Goal: Task Accomplishment & Management: Manage account settings

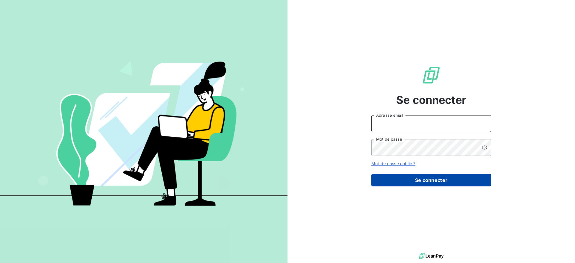
type input "[EMAIL_ADDRESS][DOMAIN_NAME]"
click at [407, 180] on button "Se connecter" at bounding box center [432, 180] width 120 height 13
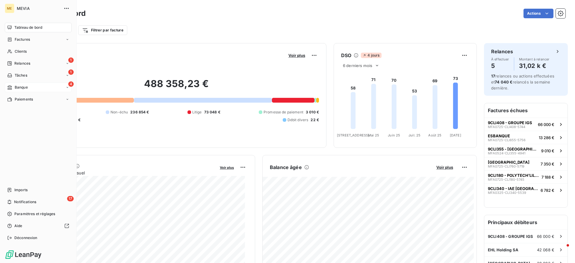
drag, startPoint x: 15, startPoint y: 73, endPoint x: 17, endPoint y: 83, distance: 11.0
click at [17, 83] on nav "Tableau de bord Factures Clients 1 Relances 1 Tâches 4 Banque Paiements" at bounding box center [38, 63] width 67 height 81
click at [17, 83] on div "4 Banque" at bounding box center [38, 88] width 67 height 10
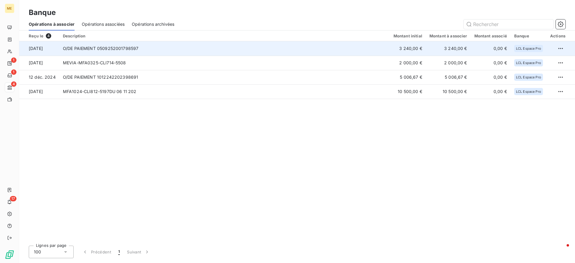
click at [177, 48] on td "O/DE PAIEMENT 0509252001798597" at bounding box center [224, 48] width 331 height 14
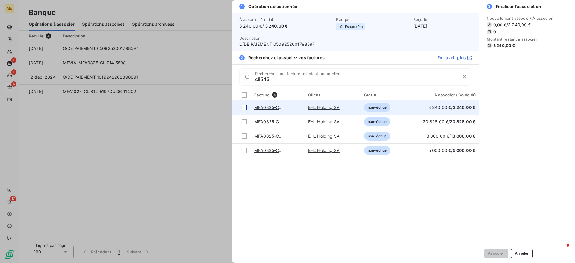
type input "cli545"
click at [244, 107] on div at bounding box center [244, 107] width 5 height 5
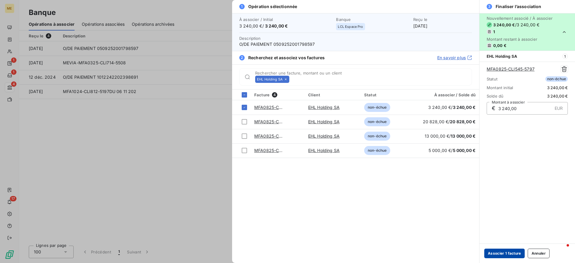
click at [508, 257] on button "Associer 1 facture" at bounding box center [505, 254] width 40 height 10
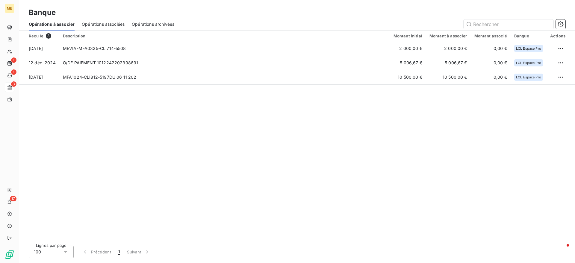
click at [90, 24] on span "Opérations associées" at bounding box center [103, 24] width 43 height 6
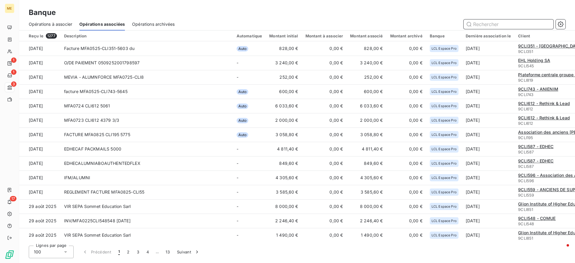
click at [54, 20] on div "Opérations à associer" at bounding box center [50, 24] width 43 height 13
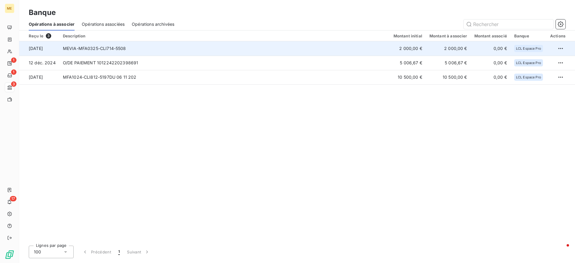
click at [172, 54] on td "MEVIA-MFA0325-CLI714-5508" at bounding box center [224, 48] width 331 height 14
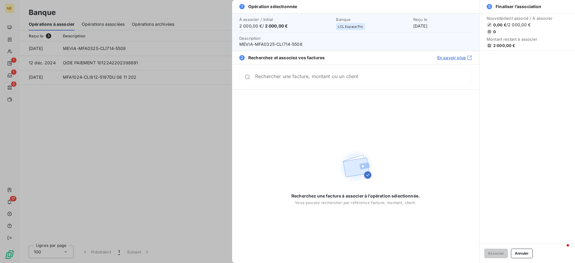
click at [379, 70] on div "Rechercher une facture, montant ou un client" at bounding box center [355, 76] width 233 height 17
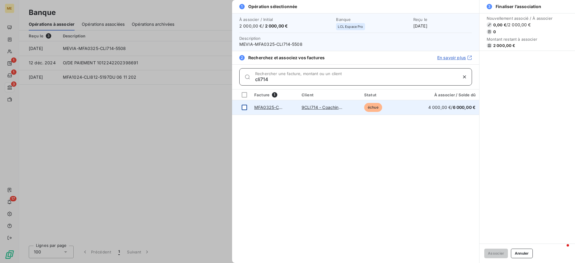
type input "cli714"
click at [244, 106] on div at bounding box center [244, 107] width 5 height 5
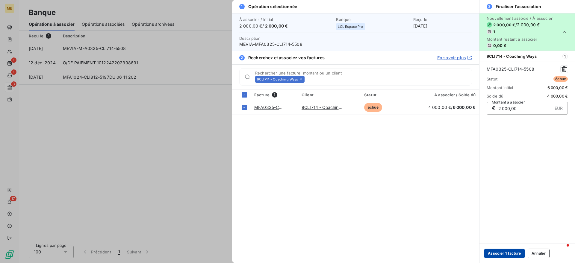
click at [508, 253] on button "Associer 1 facture" at bounding box center [505, 254] width 40 height 10
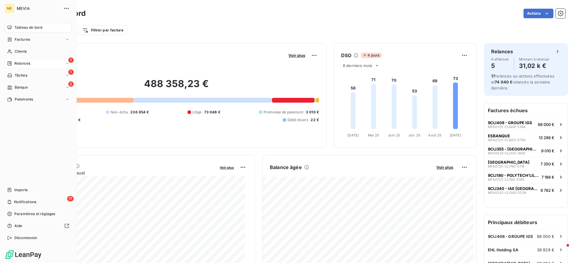
click at [13, 64] on div "Relances" at bounding box center [18, 63] width 23 height 5
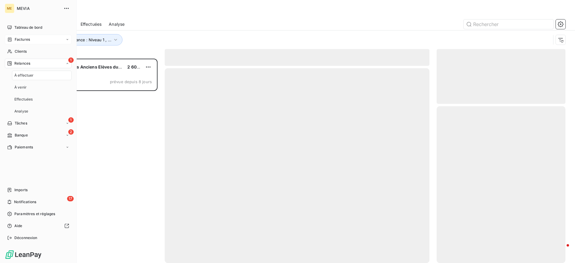
scroll to position [199, 123]
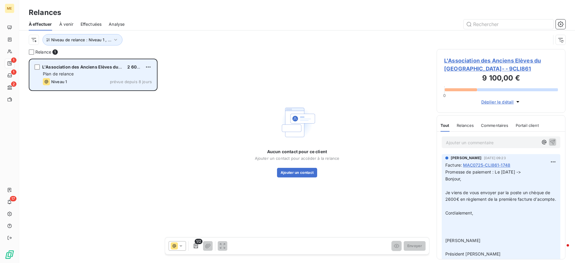
click at [124, 85] on div "Niveau 1 prévue depuis 8 jours" at bounding box center [97, 81] width 109 height 7
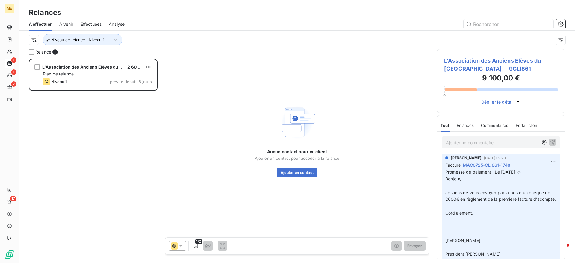
click at [91, 31] on div "Niveau de relance : Niveau 1 , ..." at bounding box center [297, 40] width 537 height 19
click at [90, 37] on span "Niveau de relance : Niveau 1 , ..." at bounding box center [81, 39] width 60 height 5
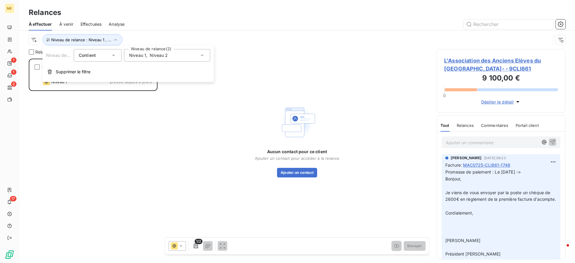
click at [156, 53] on span "Niveau 2" at bounding box center [159, 55] width 18 height 6
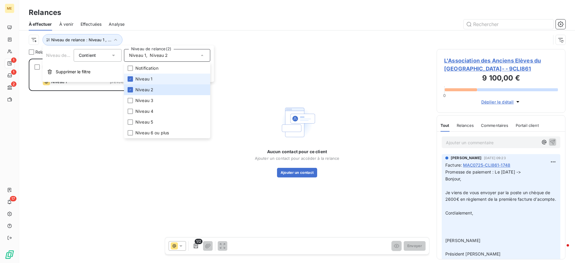
click at [149, 81] on span "Niveau 1" at bounding box center [143, 79] width 17 height 6
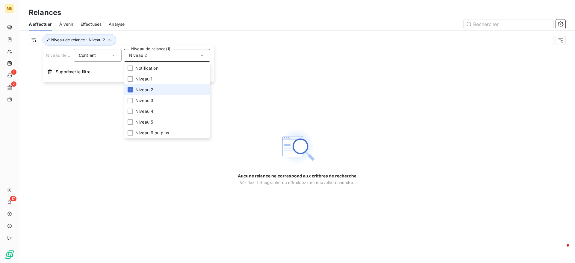
click at [149, 88] on span "Niveau 2" at bounding box center [144, 90] width 18 height 6
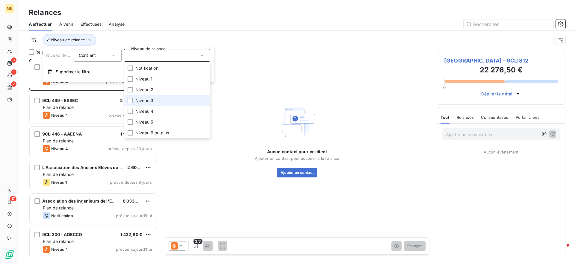
click at [149, 98] on span "Niveau 3" at bounding box center [144, 101] width 18 height 6
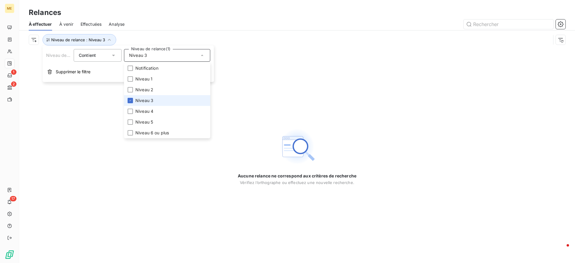
click at [151, 102] on span "Niveau 3" at bounding box center [144, 101] width 18 height 6
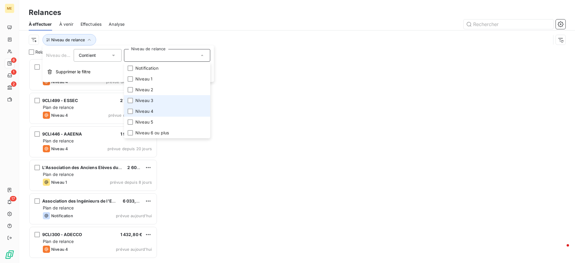
scroll to position [199, 123]
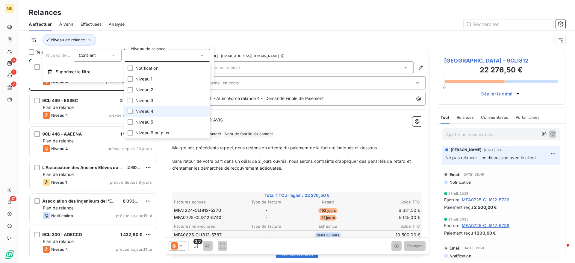
click at [151, 110] on span "Niveau 4" at bounding box center [144, 111] width 18 height 6
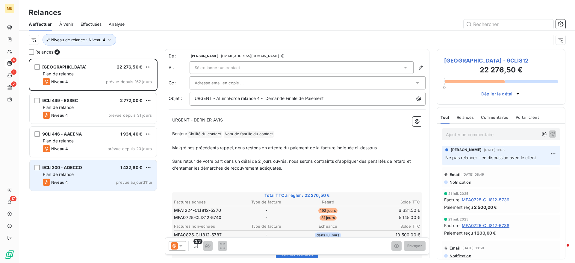
click at [102, 176] on div "Plan de relance" at bounding box center [97, 175] width 109 height 6
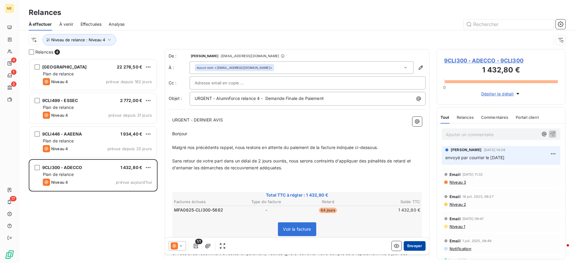
click at [410, 248] on button "Envoyer" at bounding box center [415, 247] width 22 height 10
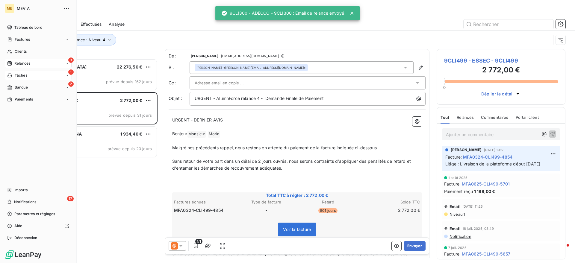
click at [20, 75] on span "Tâches" at bounding box center [21, 75] width 13 height 5
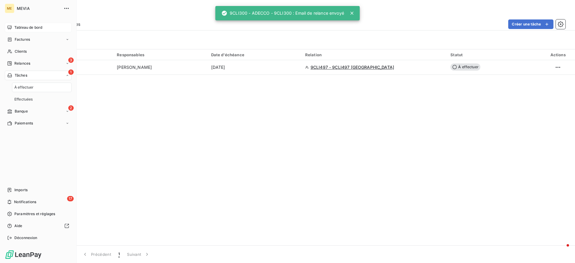
click at [24, 25] on span "Tableau de bord" at bounding box center [28, 27] width 28 height 5
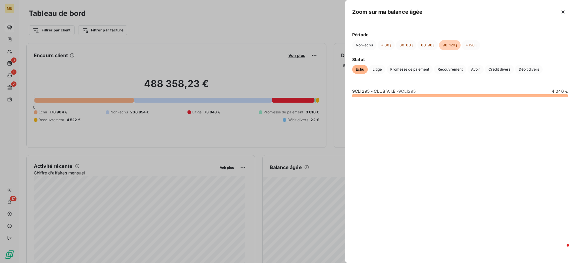
click at [283, 101] on div at bounding box center [287, 131] width 575 height 263
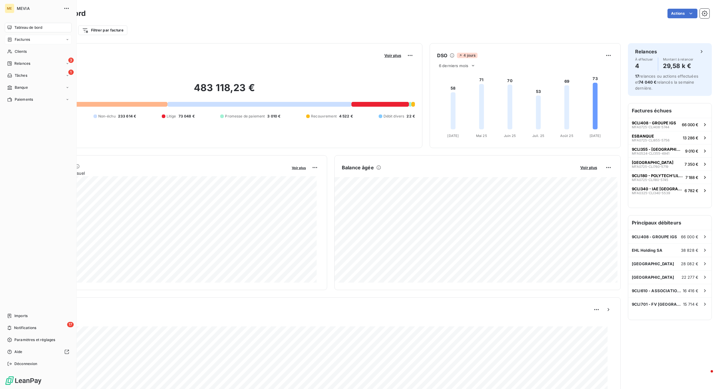
click at [11, 40] on icon at bounding box center [9, 39] width 5 height 5
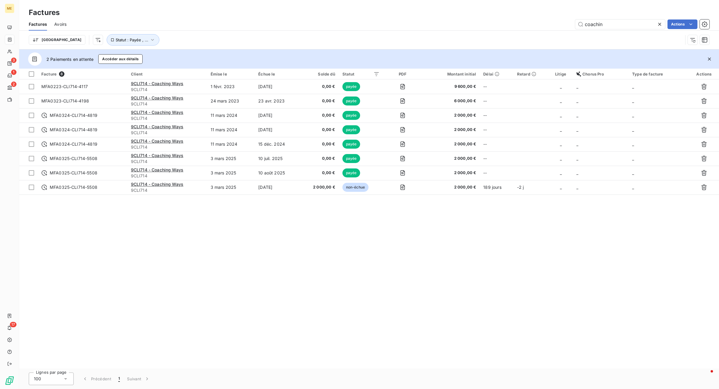
drag, startPoint x: 620, startPoint y: 23, endPoint x: 550, endPoint y: 26, distance: 69.3
click at [550, 26] on div "coachin Actions" at bounding box center [392, 24] width 636 height 10
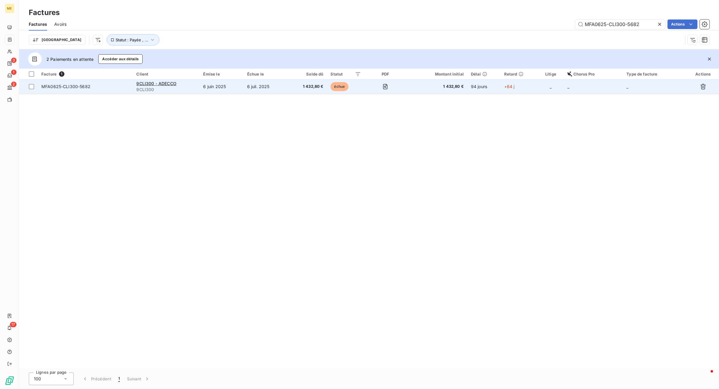
type input "MFA0625-CLI300-5682"
click at [268, 90] on td "6 juil. 2025" at bounding box center [266, 86] width 44 height 14
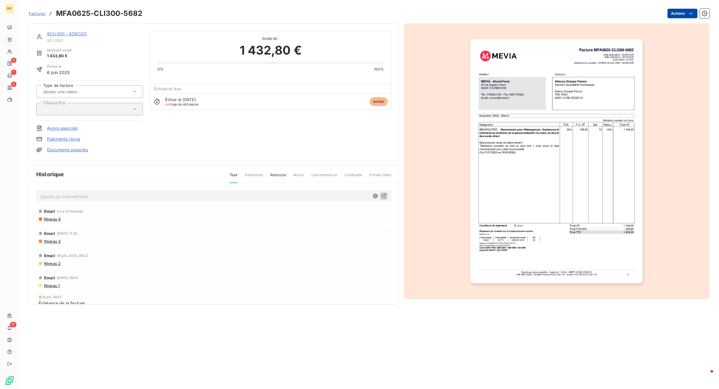
click at [575, 16] on html "ME 3 1 2 17 Factures MFA0625-CLI300-5682 Actions 9CLI300 - ADECCO 9CLI300 Monta…" at bounding box center [359, 194] width 719 height 389
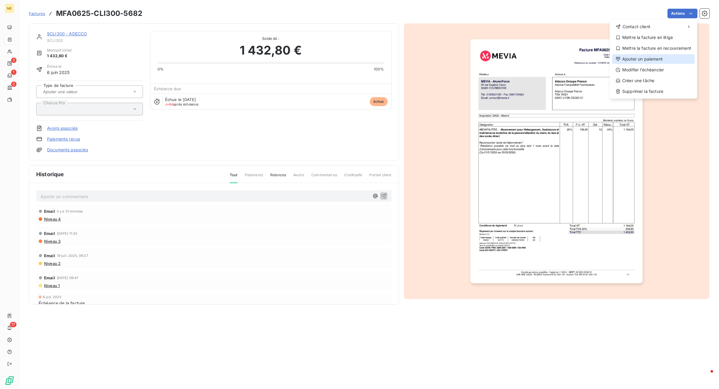
click at [575, 58] on div "Ajouter un paiement" at bounding box center [653, 59] width 83 height 10
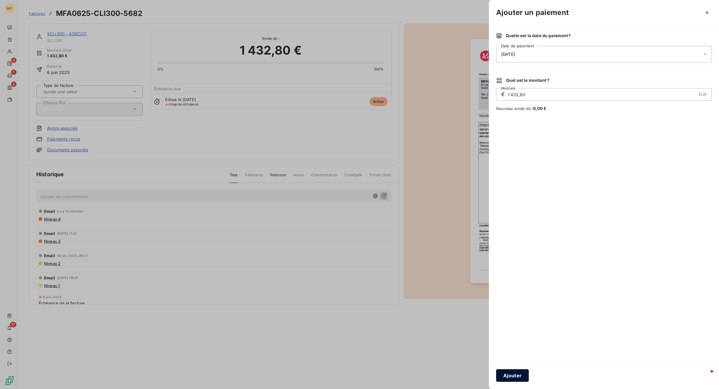
click at [501, 263] on button "Ajouter" at bounding box center [512, 375] width 33 height 13
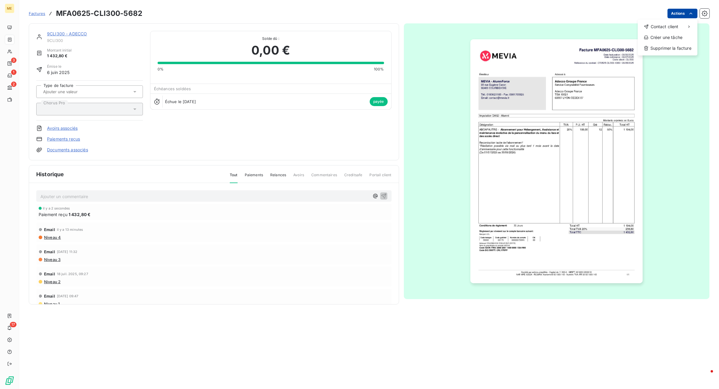
click at [575, 13] on html "ME 3 1 2 17 Factures MFA0625-CLI300-5682 Actions Contact client Créer une tâche…" at bounding box center [359, 194] width 719 height 389
click at [192, 215] on html "ME 3 1 2 17 Factures MFA0625-CLI300-5682 Actions 9CLI300 - ADECCO 9CLI300 Monta…" at bounding box center [359, 194] width 719 height 389
click at [71, 32] on link "9CLI300 - ADECCO" at bounding box center [67, 33] width 40 height 5
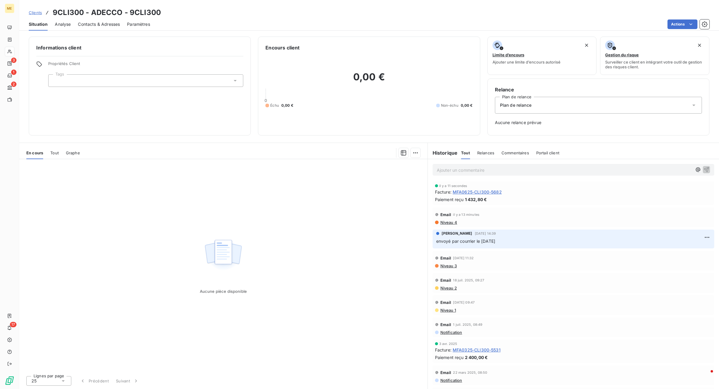
click at [60, 154] on div "En cours Tout Graphe" at bounding box center [223, 153] width 408 height 13
click at [58, 153] on span "Tout" at bounding box center [54, 152] width 8 height 5
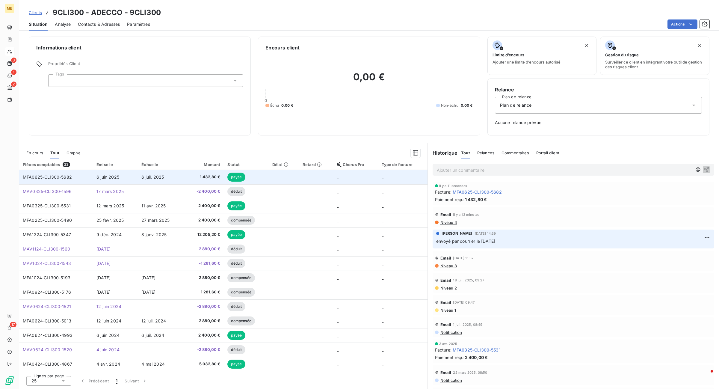
click at [77, 177] on td "MFA0625-CLI300-5682" at bounding box center [56, 177] width 74 height 14
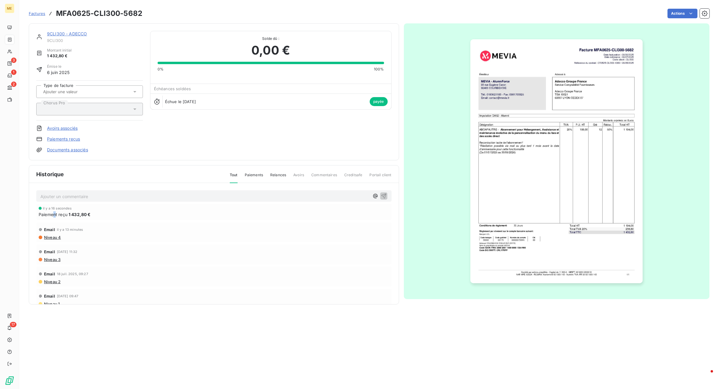
click at [55, 217] on span "Paiement reçu" at bounding box center [53, 214] width 29 height 6
click at [55, 137] on link "Paiements reçus" at bounding box center [63, 139] width 33 height 6
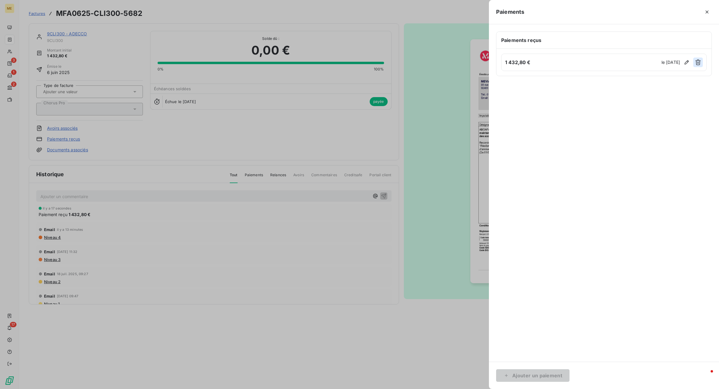
click at [575, 60] on icon "button" at bounding box center [697, 63] width 5 height 6
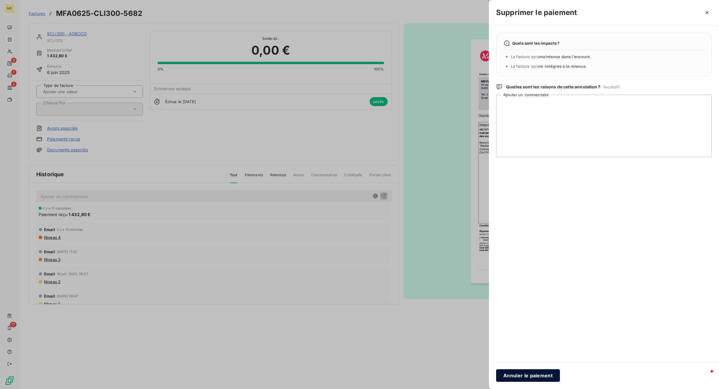
click at [546, 263] on button "Annuler le paiement" at bounding box center [528, 375] width 64 height 13
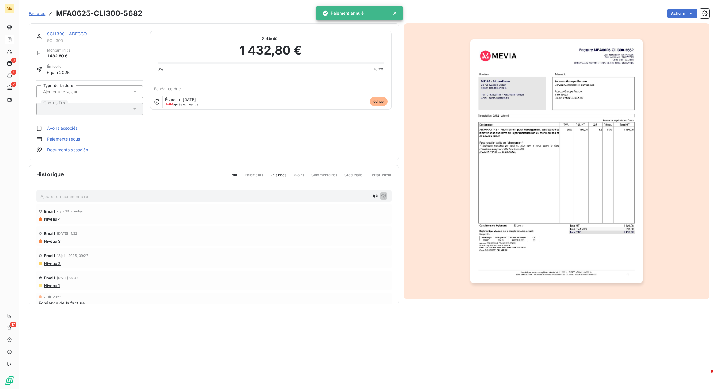
click at [575, 13] on html "ME 3 1 2 17 Factures MFA0625-CLI300-5682 Actions 9CLI300 - ADECCO 9CLI300 Monta…" at bounding box center [359, 194] width 719 height 389
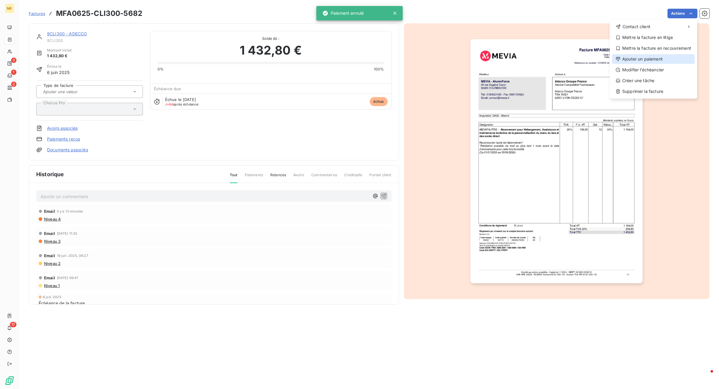
click at [575, 56] on div "Ajouter un paiement" at bounding box center [653, 59] width 83 height 10
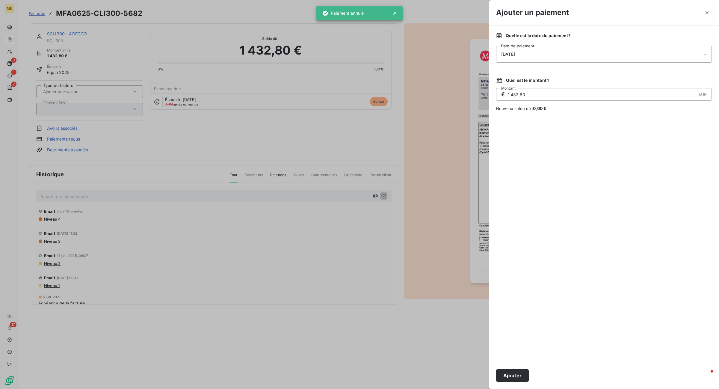
click at [573, 60] on div "08/09/2025" at bounding box center [604, 54] width 216 height 17
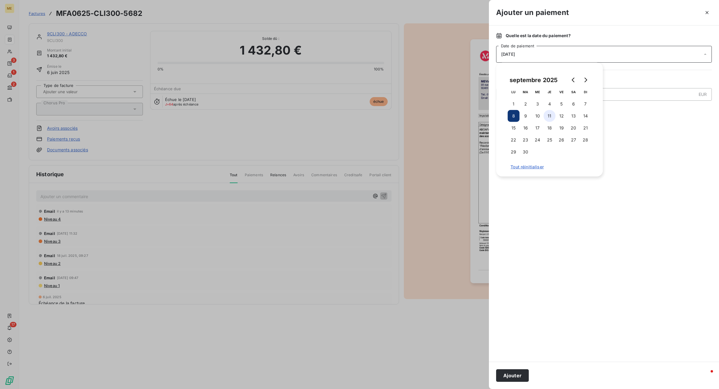
click at [550, 117] on button "11" at bounding box center [550, 116] width 12 height 12
click at [513, 263] on button "Ajouter" at bounding box center [512, 375] width 33 height 13
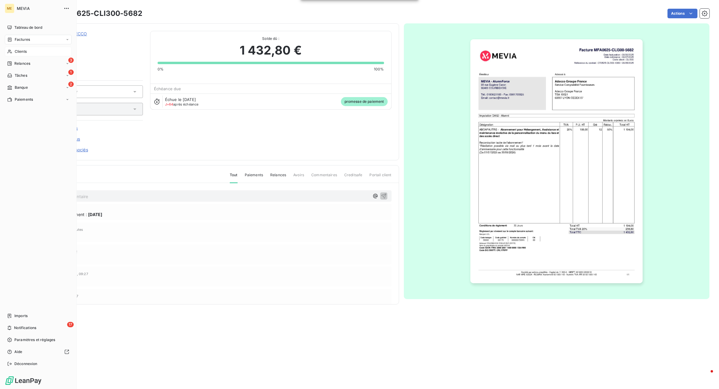
click at [28, 51] on div "Clients" at bounding box center [38, 52] width 67 height 10
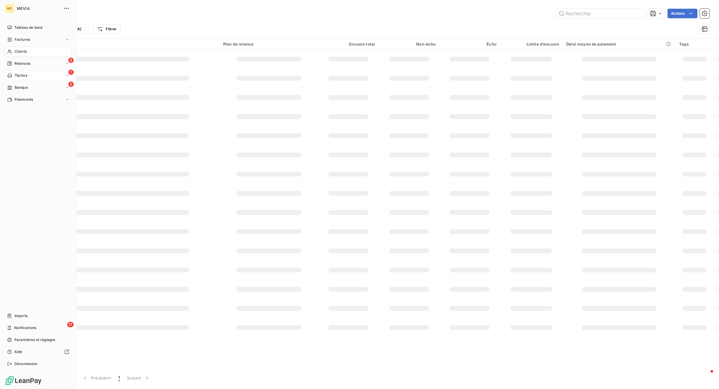
click at [30, 59] on div "3 Relances" at bounding box center [38, 64] width 67 height 10
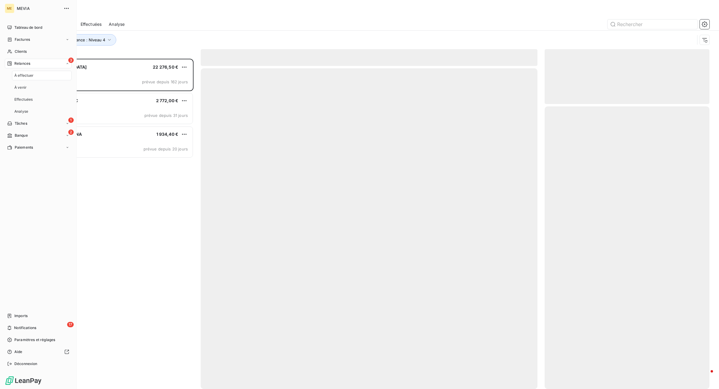
scroll to position [325, 159]
